Goal: Information Seeking & Learning: Learn about a topic

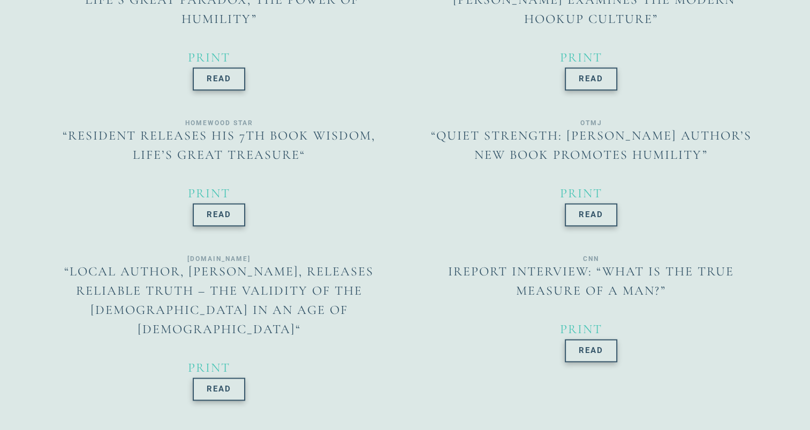
scroll to position [1249, 0]
click at [225, 384] on span "Read" at bounding box center [219, 388] width 25 height 8
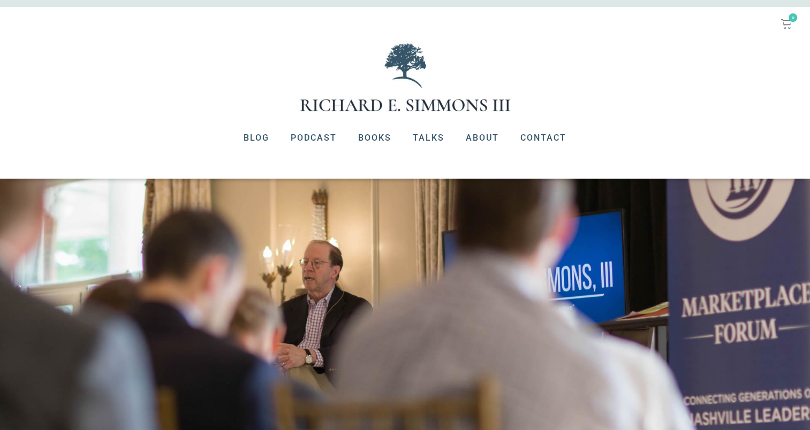
scroll to position [0, 0]
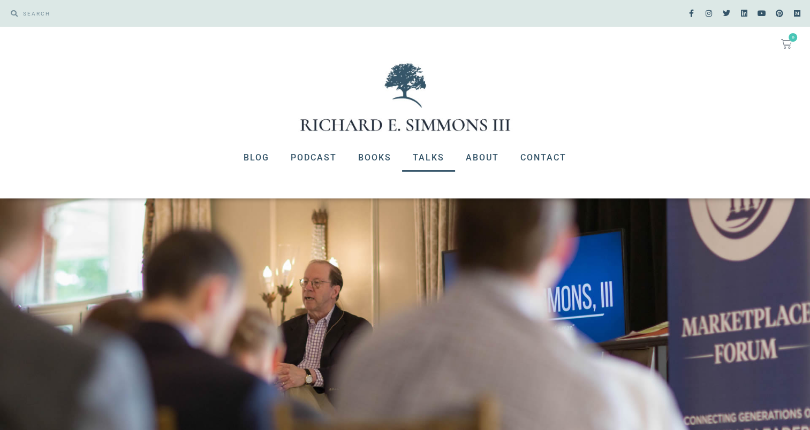
click at [426, 153] on link "Talks" at bounding box center [428, 158] width 53 height 28
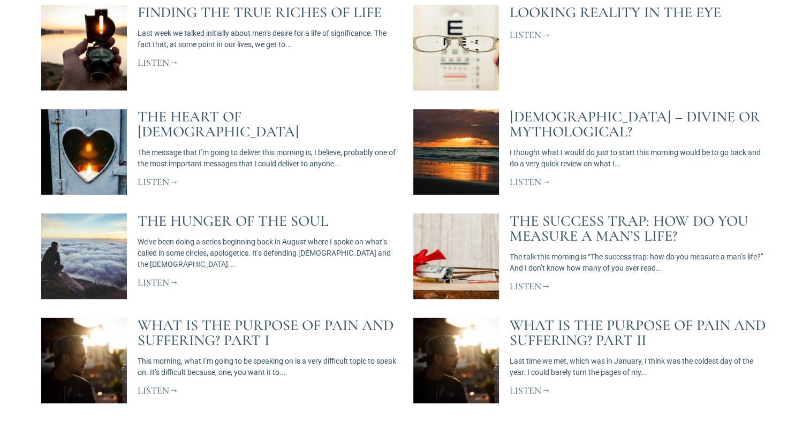
scroll to position [963, 0]
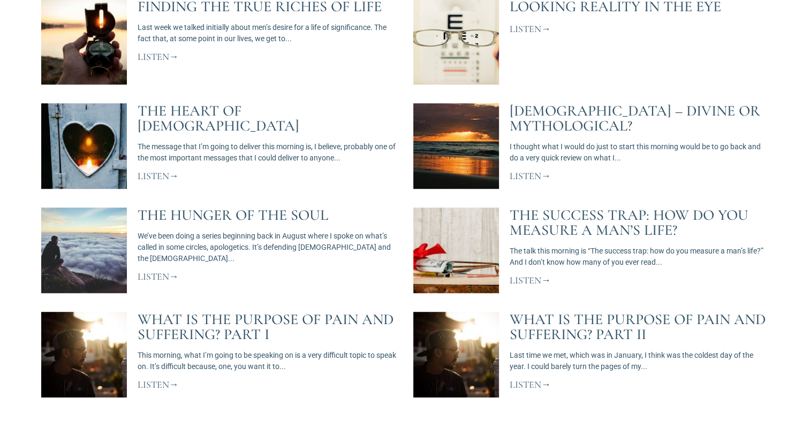
click at [535, 170] on link "Listen" at bounding box center [530, 176] width 41 height 12
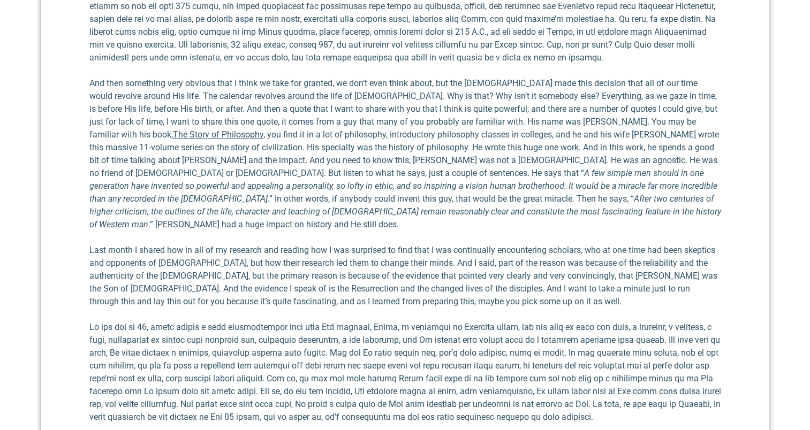
scroll to position [1454, 0]
